Goal: Check status: Check status

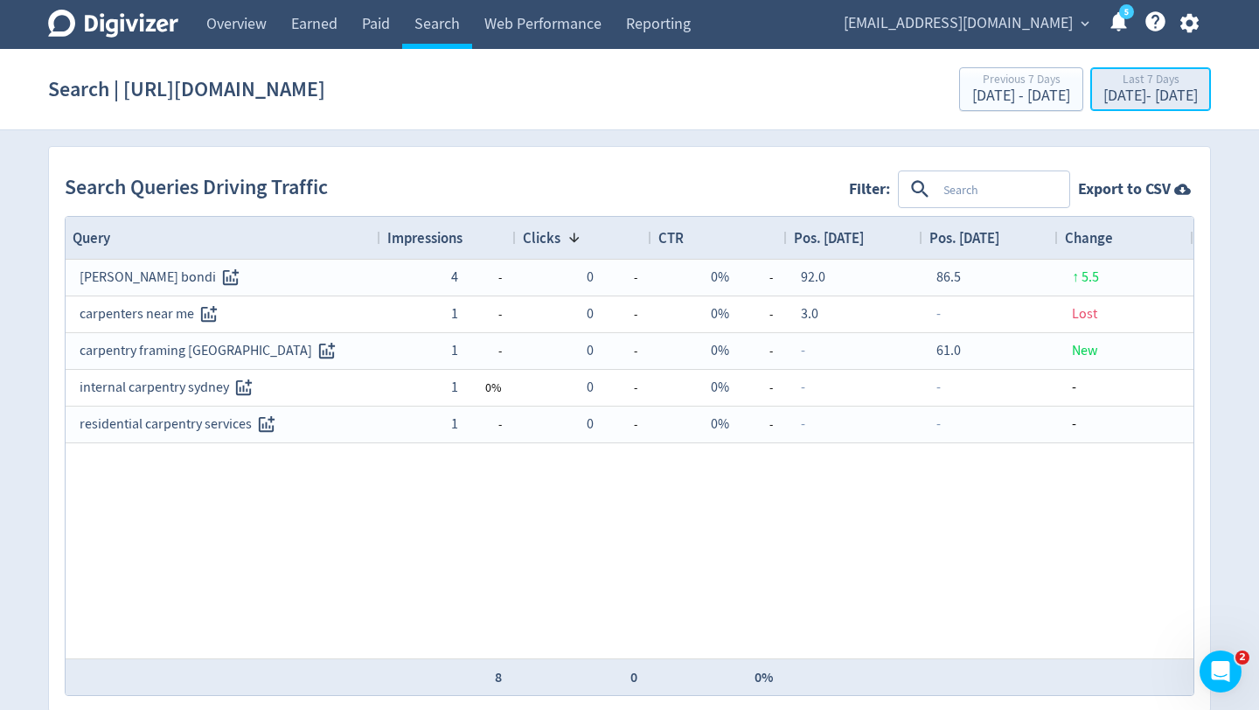
click at [1129, 104] on div "[DATE] - [DATE]" at bounding box center [1150, 96] width 94 height 16
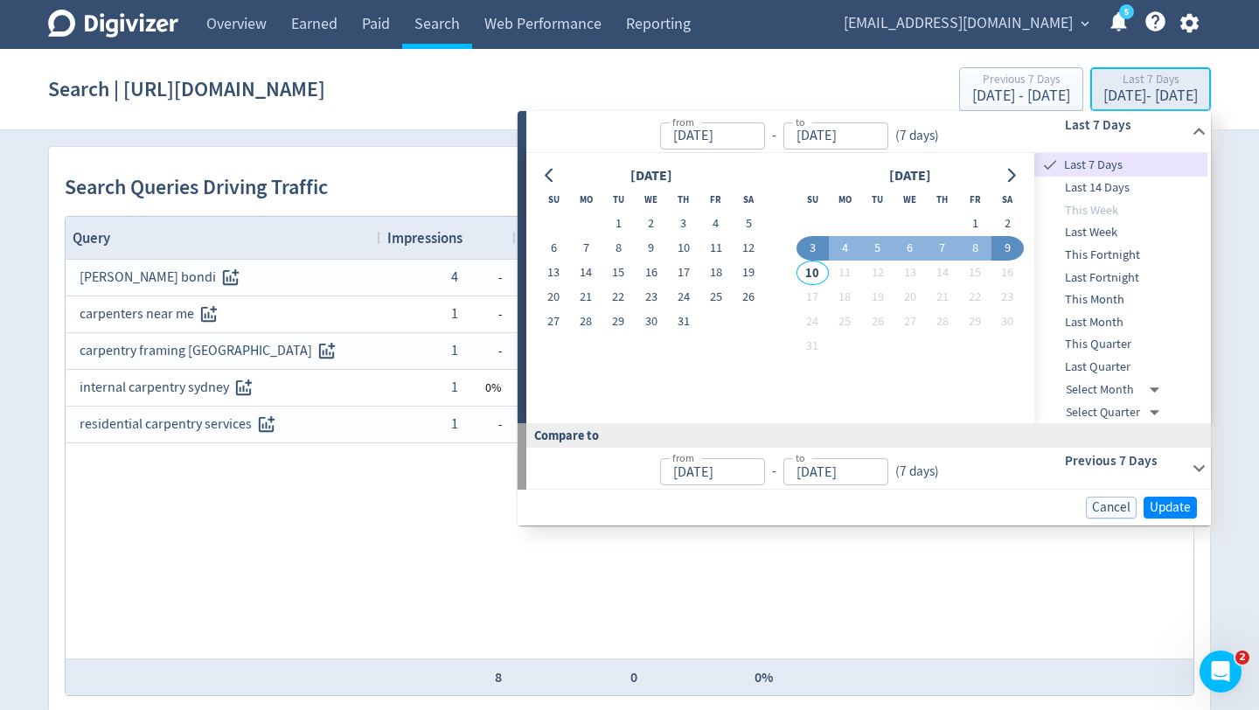
type input "[DATE]"
click at [1012, 240] on button "9" at bounding box center [1008, 248] width 32 height 24
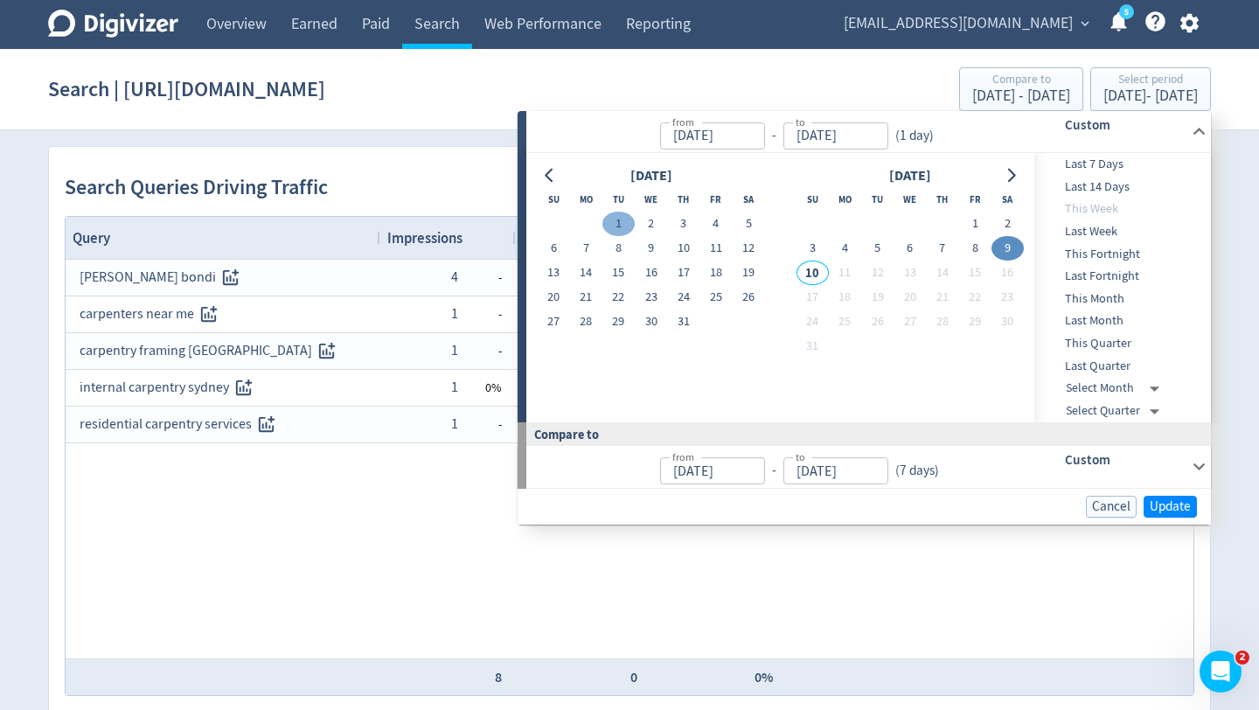
click at [614, 226] on button "1" at bounding box center [618, 224] width 32 height 24
type input "[DATE]"
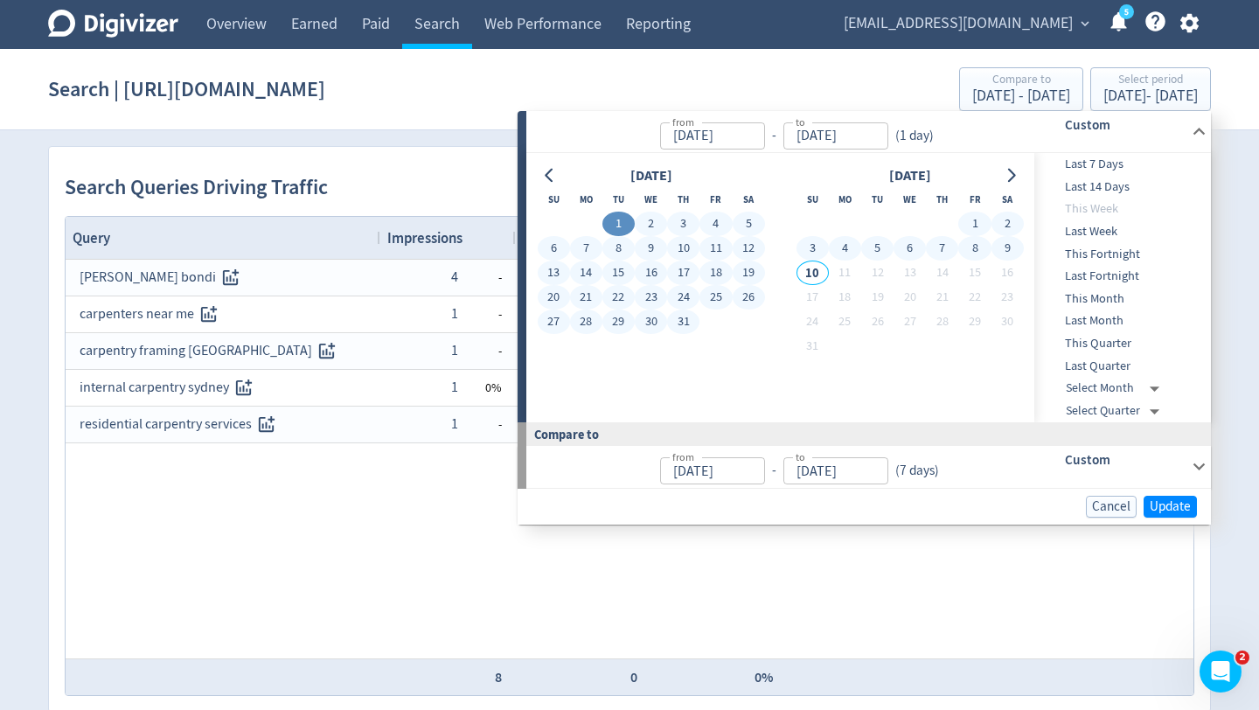
click at [1006, 246] on button "9" at bounding box center [1008, 248] width 32 height 24
type input "[DATE]"
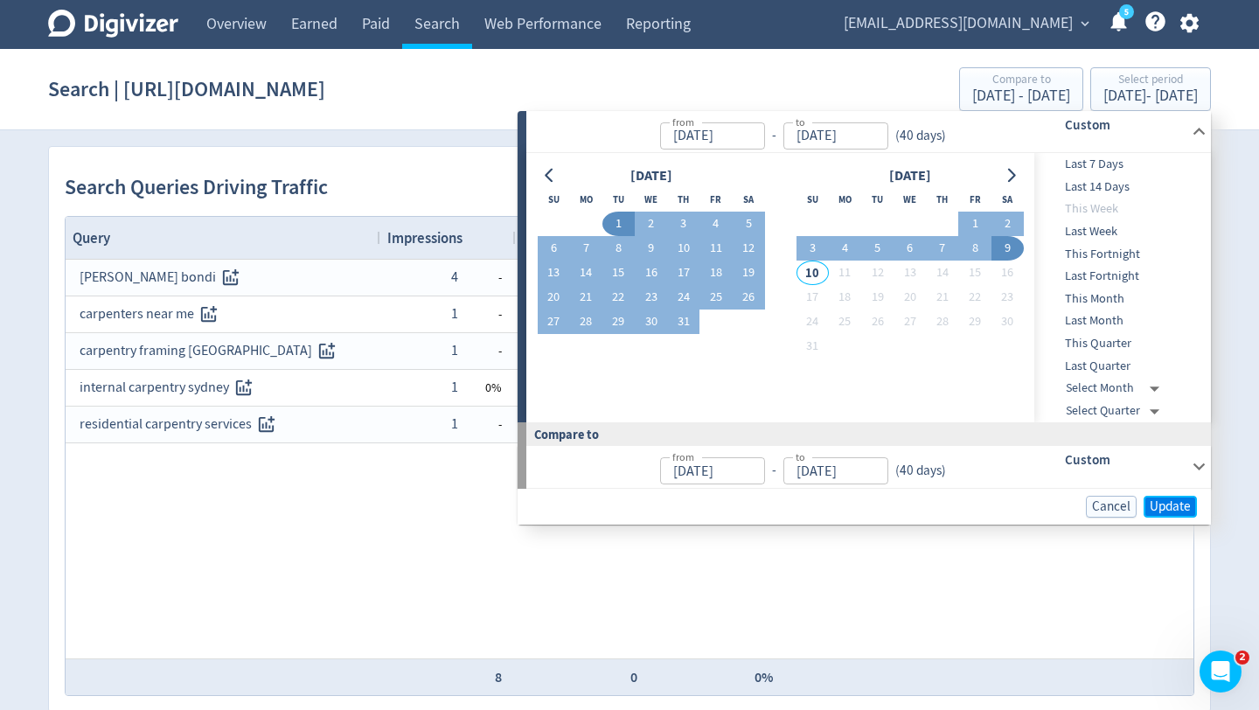
click at [1180, 505] on span "Update" at bounding box center [1170, 506] width 41 height 13
